Goal: Information Seeking & Learning: Learn about a topic

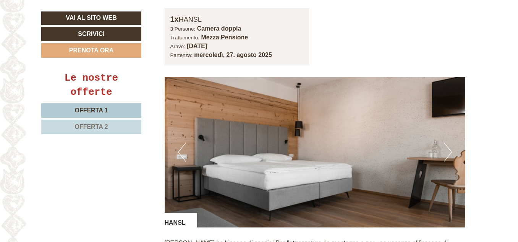
scroll to position [510, 0]
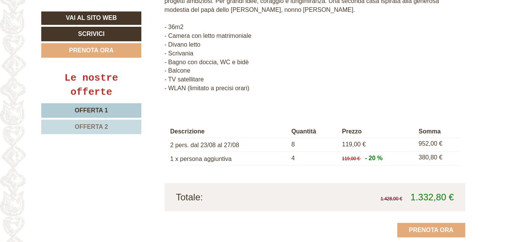
scroll to position [774, 0]
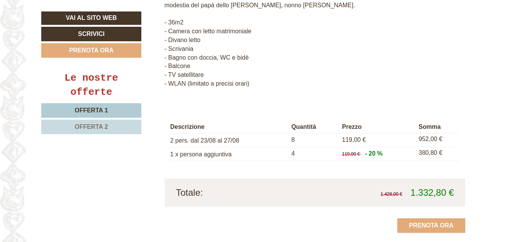
click at [81, 125] on span "Offerta 2" at bounding box center [91, 126] width 33 height 6
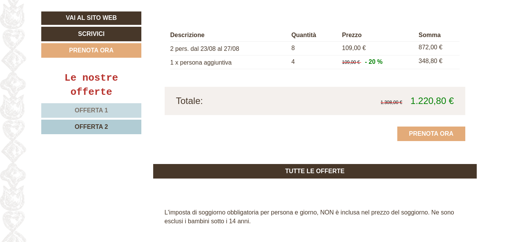
scroll to position [870, 0]
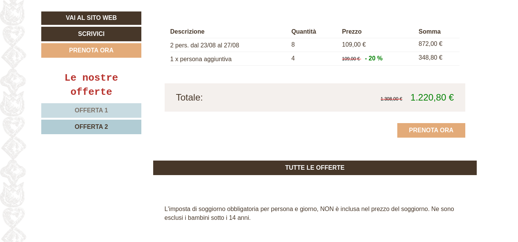
click at [86, 101] on div "Le nostre offerte Offerta 1 Offerta 2" at bounding box center [92, 107] width 102 height 72
click at [86, 111] on span "Offerta 1" at bounding box center [91, 110] width 33 height 6
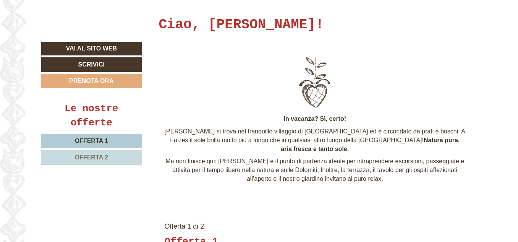
scroll to position [241, 0]
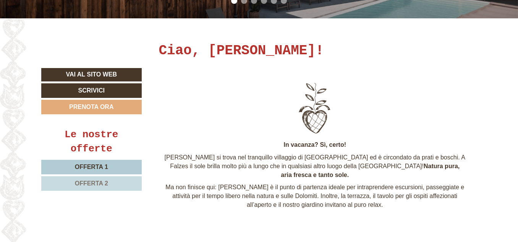
click at [273, 159] on p "[PERSON_NAME] si trova nel tranquillo villaggio di [GEOGRAPHIC_DATA] ed è circo…" at bounding box center [315, 166] width 301 height 26
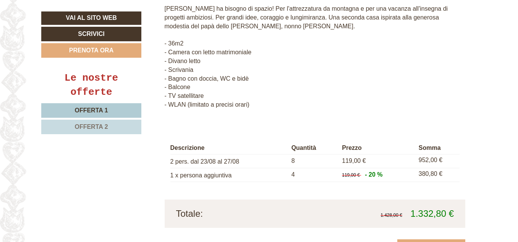
scroll to position [709, 0]
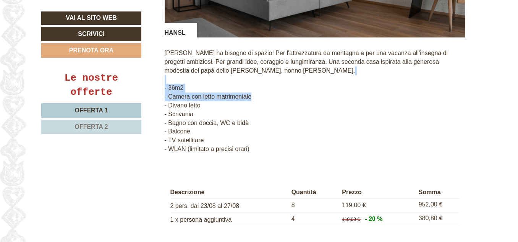
drag, startPoint x: 514, startPoint y: 85, endPoint x: 519, endPoint y: 71, distance: 15.5
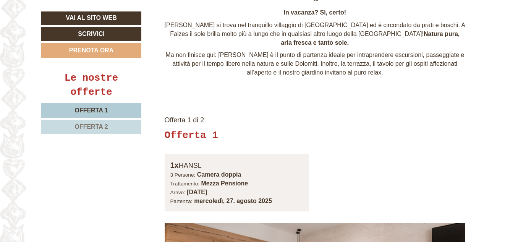
scroll to position [369, 0]
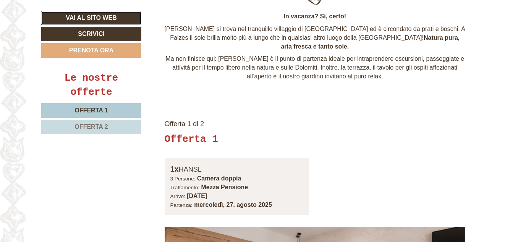
click at [81, 15] on link "Vai al sito web" at bounding box center [91, 17] width 100 height 13
click at [76, 126] on link "Offerta 2" at bounding box center [91, 127] width 100 height 15
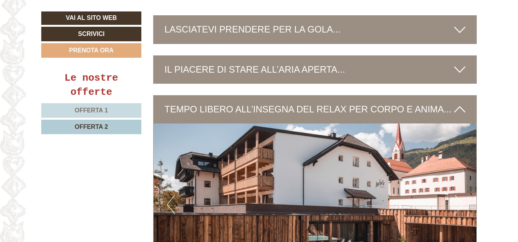
scroll to position [891, 0]
